Goal: Navigation & Orientation: Find specific page/section

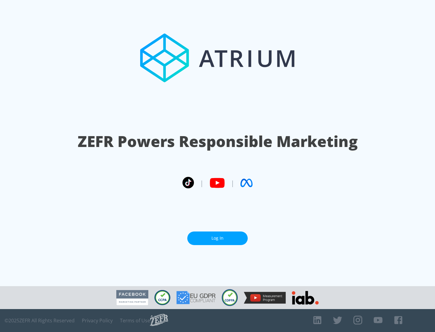
click at [217, 238] on link "Log In" at bounding box center [217, 239] width 60 height 14
